Goal: Feedback & Contribution: Submit feedback/report problem

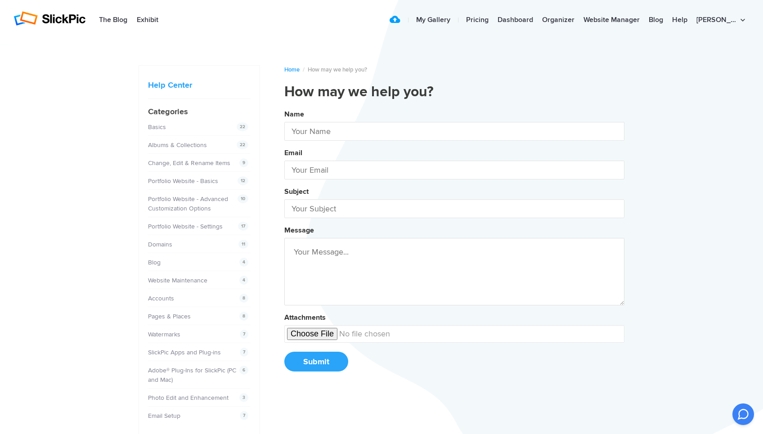
type input "[PERSON_NAME]"
type input "[EMAIL_ADDRESS][DOMAIN_NAME]"
click at [367, 203] on input "text" at bounding box center [454, 208] width 340 height 19
click at [284, 107] on button "Name [PERSON_NAME] Email [EMAIL_ADDRESS][DOMAIN_NAME] Subject click Message Att…" at bounding box center [454, 244] width 340 height 274
click at [284, 107] on button "Name [PERSON_NAME] Email [EMAIL_ADDRESS][DOMAIN_NAME] Subject click ion Message…" at bounding box center [454, 244] width 340 height 274
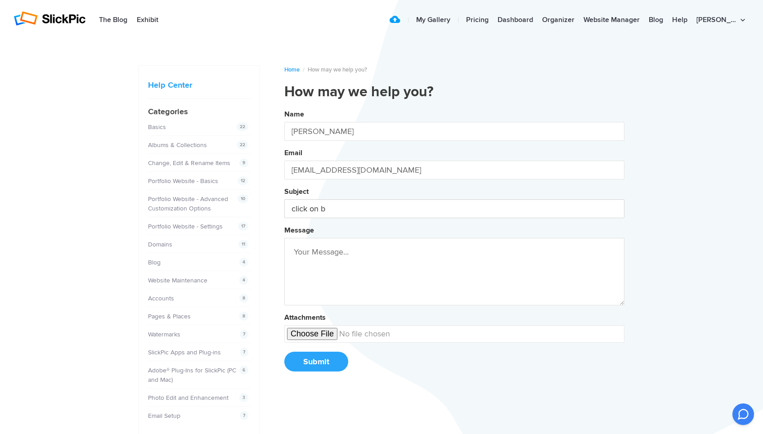
click at [284, 107] on button "Name [PERSON_NAME] Email [EMAIL_ADDRESS][DOMAIN_NAME] Subject click on b Messag…" at bounding box center [454, 244] width 340 height 274
click at [284, 107] on button "Name [PERSON_NAME] Email [EMAIL_ADDRESS][DOMAIN_NAME] Subject click on [PERSON_…" at bounding box center [454, 244] width 340 height 274
click at [284, 107] on button "Name [PERSON_NAME] Email [EMAIL_ADDRESS][DOMAIN_NAME] Subject click on brousse …" at bounding box center [454, 244] width 340 height 274
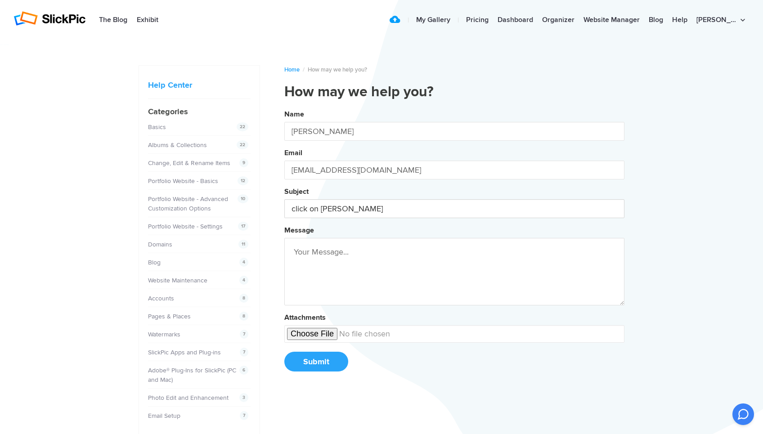
click at [284, 107] on button "Name [PERSON_NAME] Email [EMAIL_ADDRESS][DOMAIN_NAME] Subject click on [PERSON_…" at bounding box center [454, 244] width 340 height 274
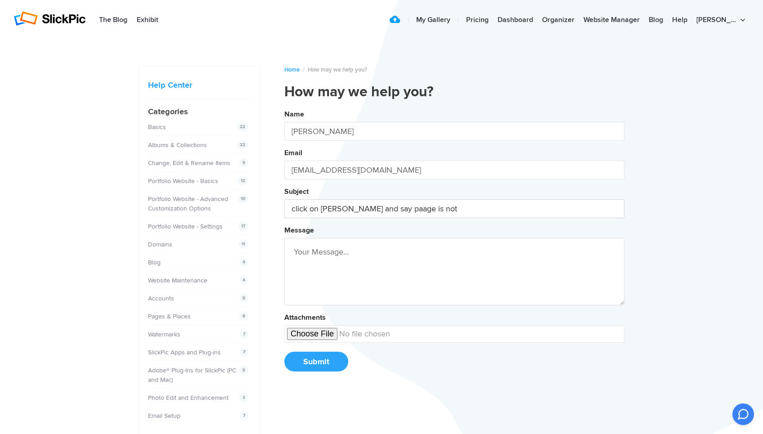
click at [284, 107] on button "Name [PERSON_NAME] Email [EMAIL_ADDRESS][DOMAIN_NAME] Subject click on [PERSON_…" at bounding box center [454, 244] width 340 height 274
type input "c"
click at [284, 107] on button "Name [PERSON_NAME] Email [EMAIL_ADDRESS][DOMAIN_NAME] Subject browse Message At…" at bounding box center [454, 244] width 340 height 274
click at [284, 107] on button "Name [PERSON_NAME] Email [EMAIL_ADDRESS][DOMAIN_NAME] Subject browse tabwhen Me…" at bounding box center [454, 244] width 340 height 274
type input "browse tab"
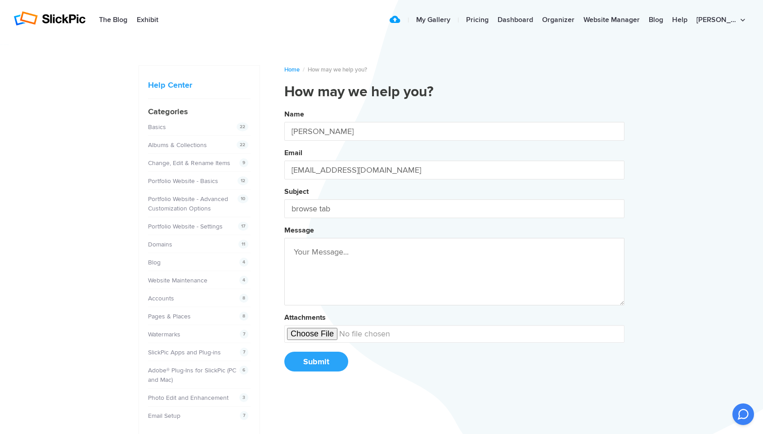
click at [312, 268] on textarea at bounding box center [454, 271] width 340 height 67
click at [284, 107] on button "Name [PERSON_NAME] Email [EMAIL_ADDRESS][DOMAIN_NAME] Subject browse tab Messag…" at bounding box center [454, 244] width 340 height 274
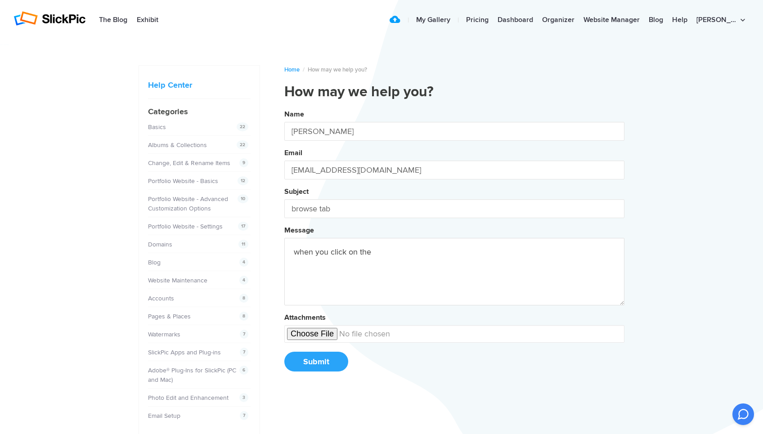
click at [284, 107] on button "Name [PERSON_NAME] Email [EMAIL_ADDRESS][DOMAIN_NAME] Subject browse tab Messag…" at bounding box center [454, 244] width 340 height 274
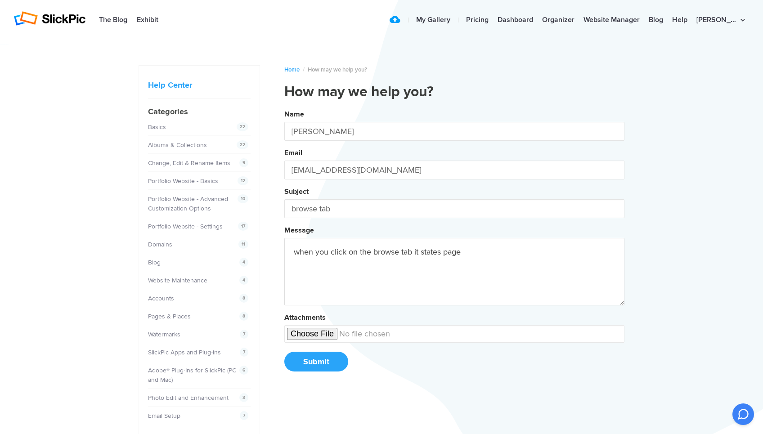
click at [284, 107] on button "Name [PERSON_NAME] Email [EMAIL_ADDRESS][DOMAIN_NAME] Subject browse tab Messag…" at bounding box center [454, 244] width 340 height 274
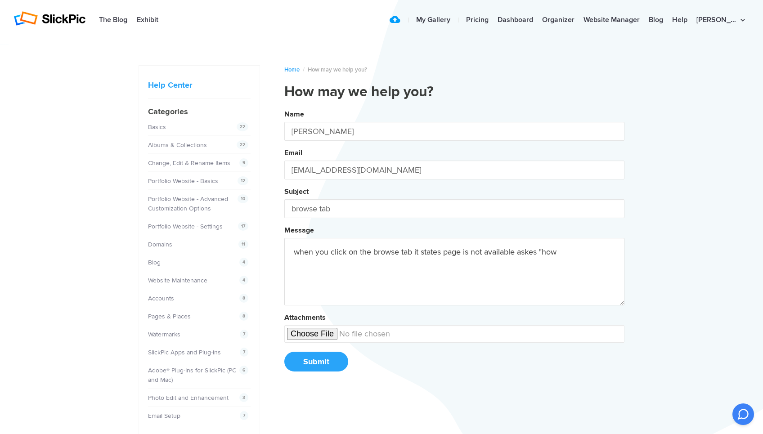
click at [284, 107] on button "Name [PERSON_NAME] Email [EMAIL_ADDRESS][DOMAIN_NAME] Subject browse tab Messag…" at bounding box center [454, 244] width 340 height 274
type textarea "when you click on the browse tab it states page is not available askes "how did…"
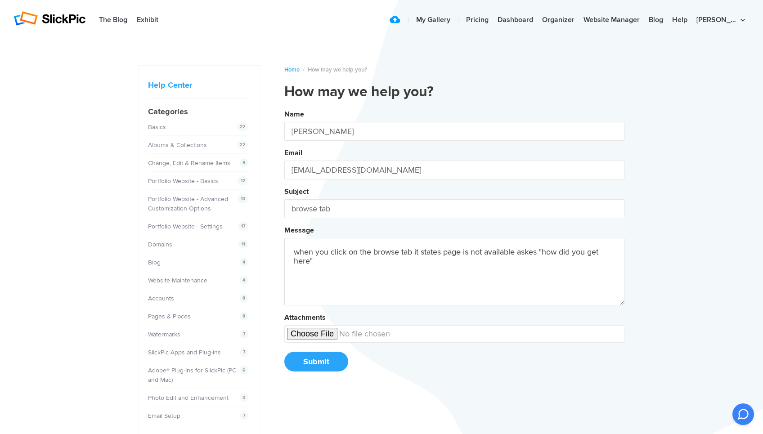
click at [314, 359] on button "Submit" at bounding box center [316, 362] width 64 height 20
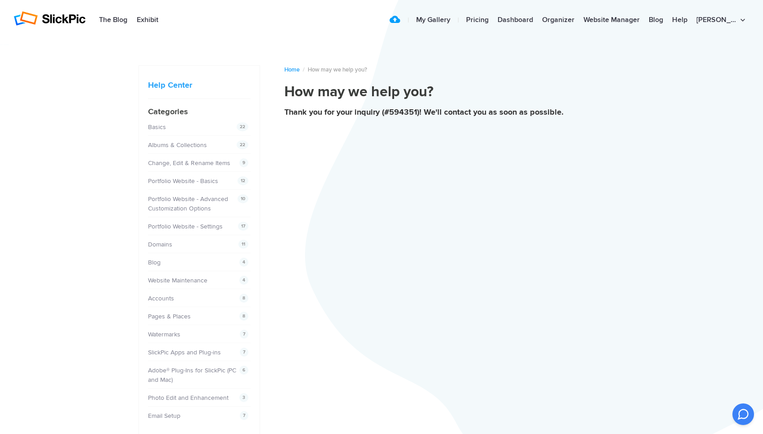
click at [448, 99] on h1 "How may we help you?" at bounding box center [454, 92] width 340 height 18
